Goal: Information Seeking & Learning: Learn about a topic

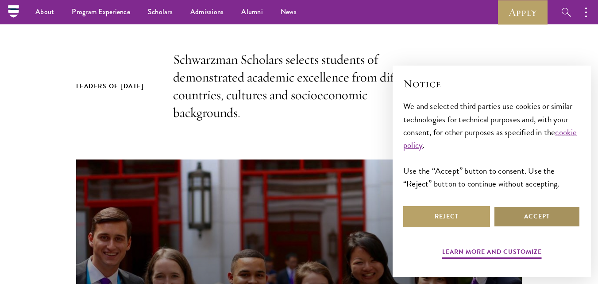
click at [533, 211] on button "Accept" at bounding box center [536, 216] width 87 height 21
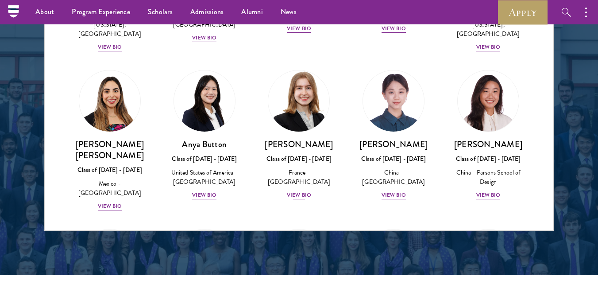
scroll to position [650, 0]
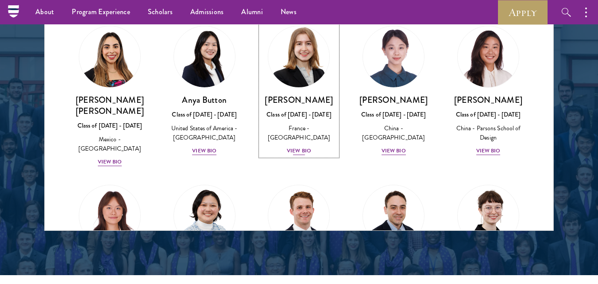
click at [297, 146] on div "View Bio" at bounding box center [299, 150] width 24 height 8
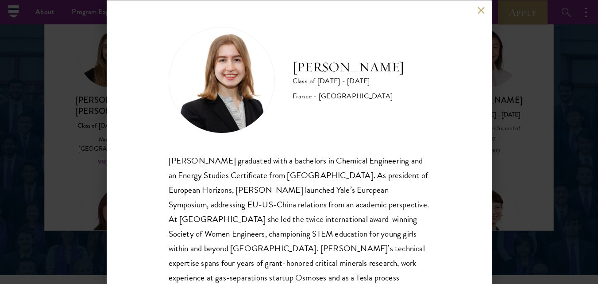
scroll to position [56, 0]
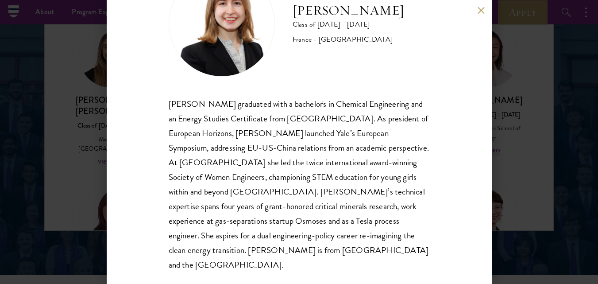
click at [286, 242] on div "[PERSON_NAME] graduated with a bachelor's in Chemical Engineering and an Energy…" at bounding box center [299, 184] width 261 height 176
click at [269, 248] on div "[PERSON_NAME] graduated with a bachelor's in Chemical Engineering and an Energy…" at bounding box center [299, 184] width 261 height 176
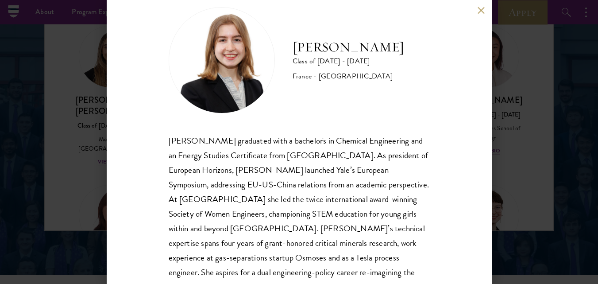
scroll to position [0, 0]
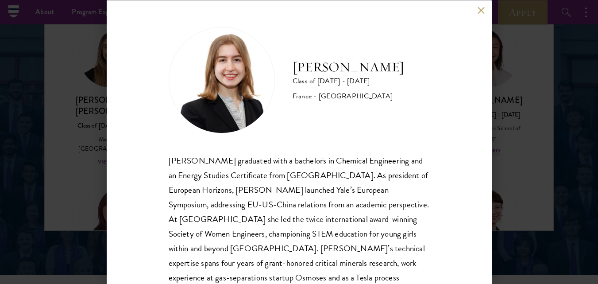
click at [477, 6] on div "[PERSON_NAME] Class of [DATE] - [DATE] [GEOGRAPHIC_DATA] - [GEOGRAPHIC_DATA] [P…" at bounding box center [299, 142] width 385 height 284
click at [483, 8] on button at bounding box center [481, 11] width 8 height 8
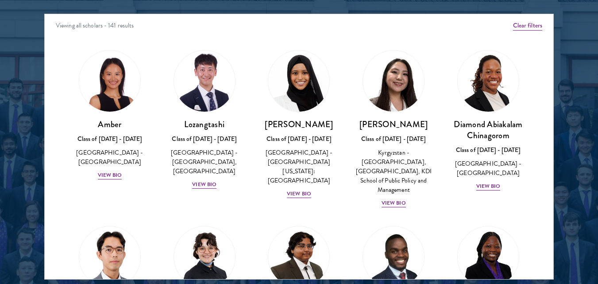
scroll to position [1147, 0]
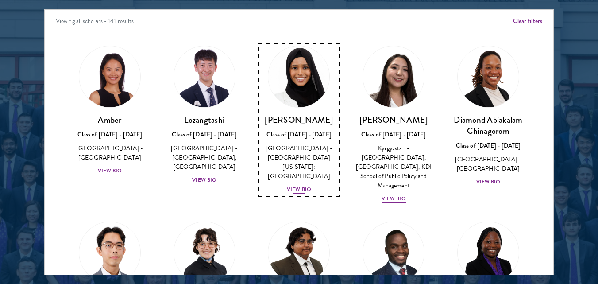
click at [300, 185] on div "View Bio" at bounding box center [299, 189] width 24 height 8
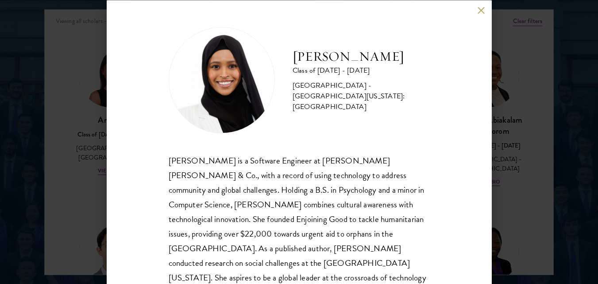
scroll to position [27, 0]
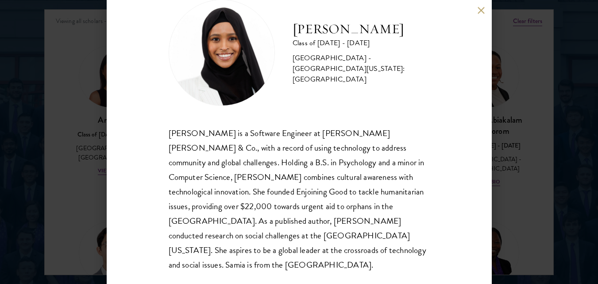
click at [355, 191] on div "[PERSON_NAME] is a Software Engineer at [PERSON_NAME] [PERSON_NAME] & Co., with…" at bounding box center [299, 199] width 261 height 146
click at [348, 192] on div "[PERSON_NAME] is a Software Engineer at [PERSON_NAME] [PERSON_NAME] & Co., with…" at bounding box center [299, 199] width 261 height 146
click at [481, 8] on button at bounding box center [481, 11] width 8 height 8
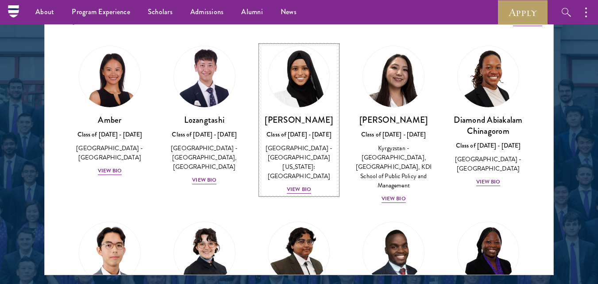
scroll to position [899, 0]
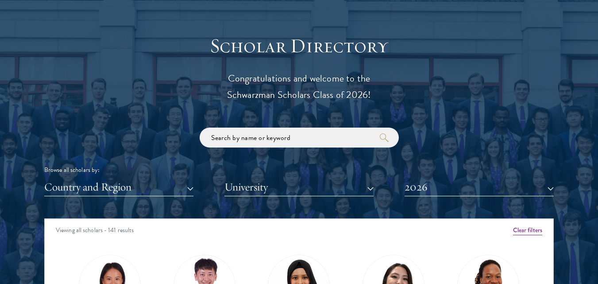
scroll to position [944, 0]
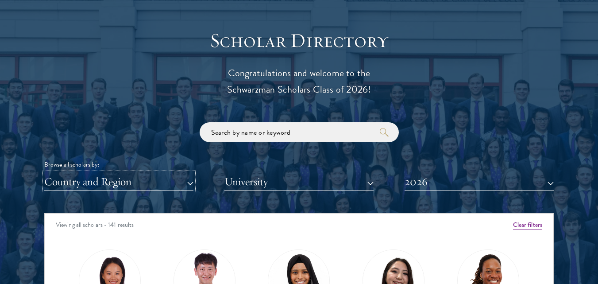
click at [173, 178] on button "Country and Region" at bounding box center [118, 182] width 149 height 18
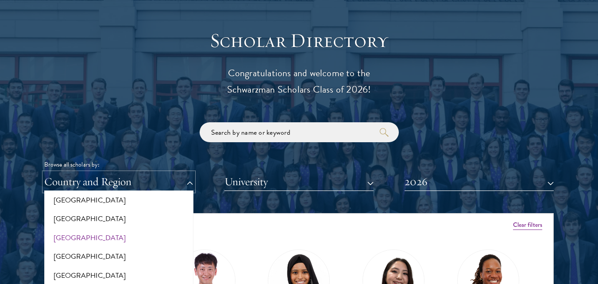
scroll to position [221, 0]
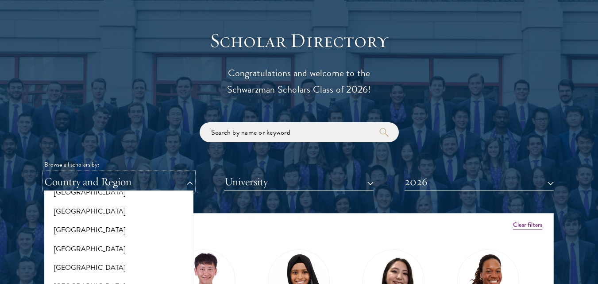
click at [97, 176] on button "Country and Region" at bounding box center [118, 182] width 149 height 18
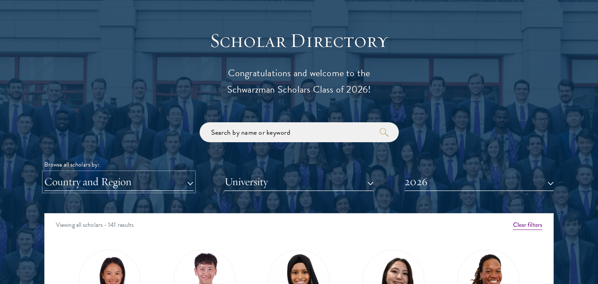
click at [98, 176] on button "Country and Region" at bounding box center [118, 182] width 149 height 18
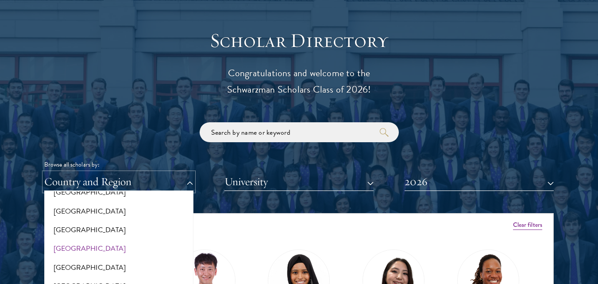
scroll to position [1504, 0]
click at [75, 223] on button "[GEOGRAPHIC_DATA]" at bounding box center [119, 230] width 144 height 19
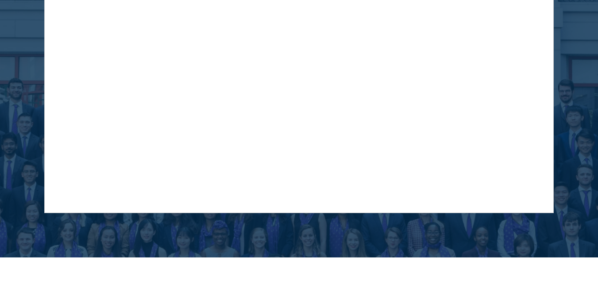
scroll to position [1032, 0]
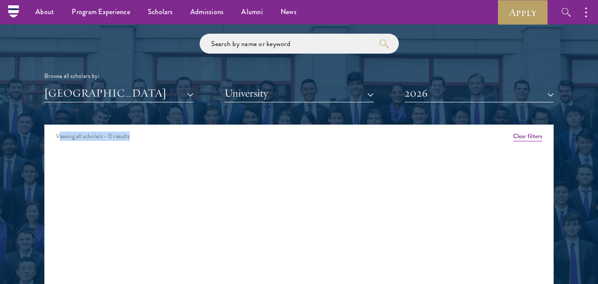
drag, startPoint x: 60, startPoint y: 139, endPoint x: 164, endPoint y: 145, distance: 104.1
click at [157, 141] on div "Viewing all scholars - 0 results" at bounding box center [299, 137] width 508 height 25
click at [165, 146] on div "Viewing all scholars - 0 results" at bounding box center [299, 137] width 508 height 25
click at [197, 171] on div "Viewing all scholars - 0 results Clear filters Amber Class of [DATE] - [DATE] […" at bounding box center [298, 256] width 509 height 265
click at [285, 90] on button "University" at bounding box center [298, 93] width 149 height 18
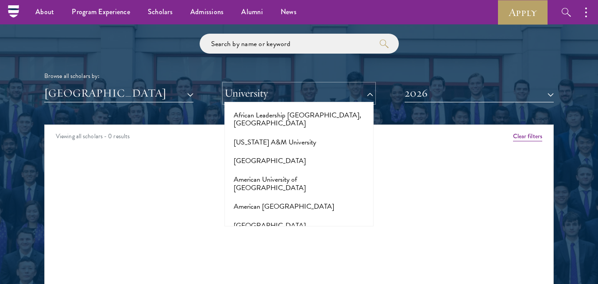
scroll to position [0, 0]
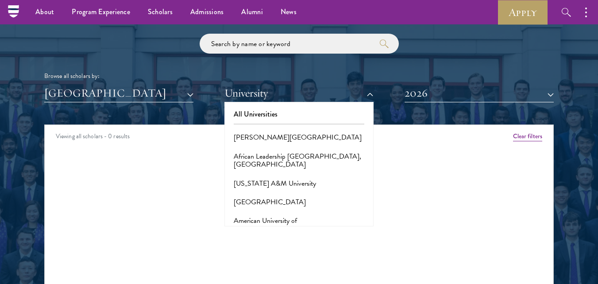
click at [115, 147] on div "Viewing all scholars - 0 results" at bounding box center [299, 137] width 508 height 25
